Goal: Information Seeking & Learning: Learn about a topic

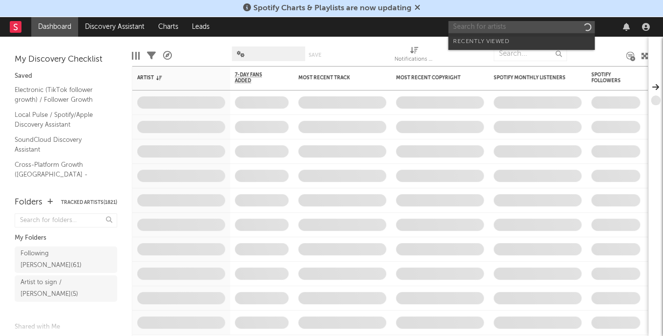
click at [492, 25] on input "text" at bounding box center [521, 27] width 147 height 12
paste input "CamrinWatsin"
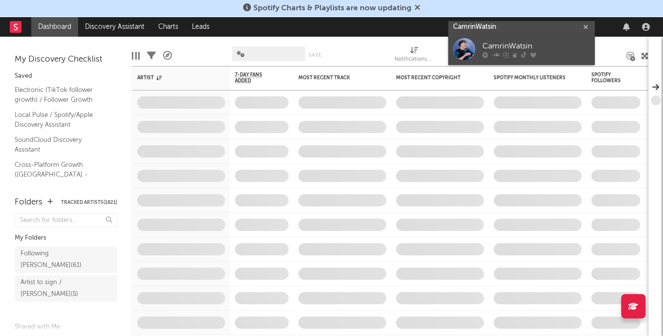
type input "CamrinWatsin"
click at [492, 48] on div "CamrinWatsin" at bounding box center [536, 47] width 107 height 12
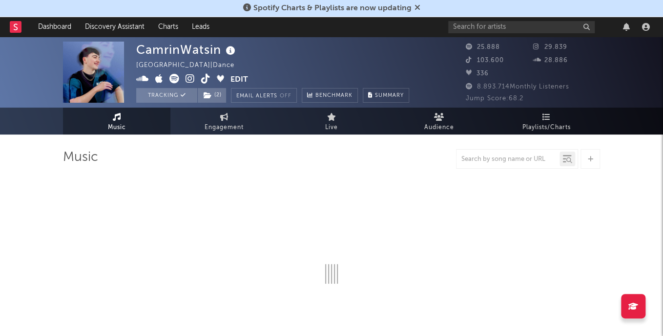
select select "6m"
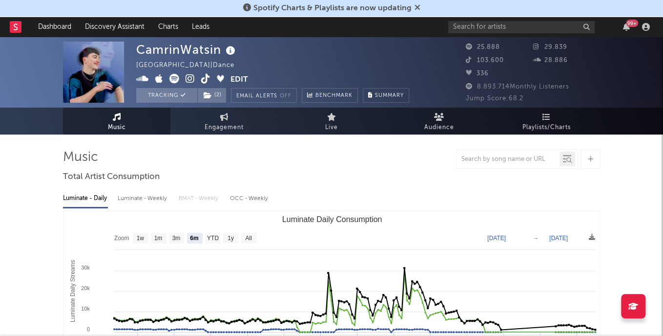
click at [238, 51] on div "CamrinWatsin Ireland | Dance Edit Tracking ( 2 ) Email Alerts Off Benchmark Sum…" at bounding box center [272, 72] width 273 height 61
click at [235, 51] on icon at bounding box center [231, 51] width 14 height 14
